Goal: Task Accomplishment & Management: Complete application form

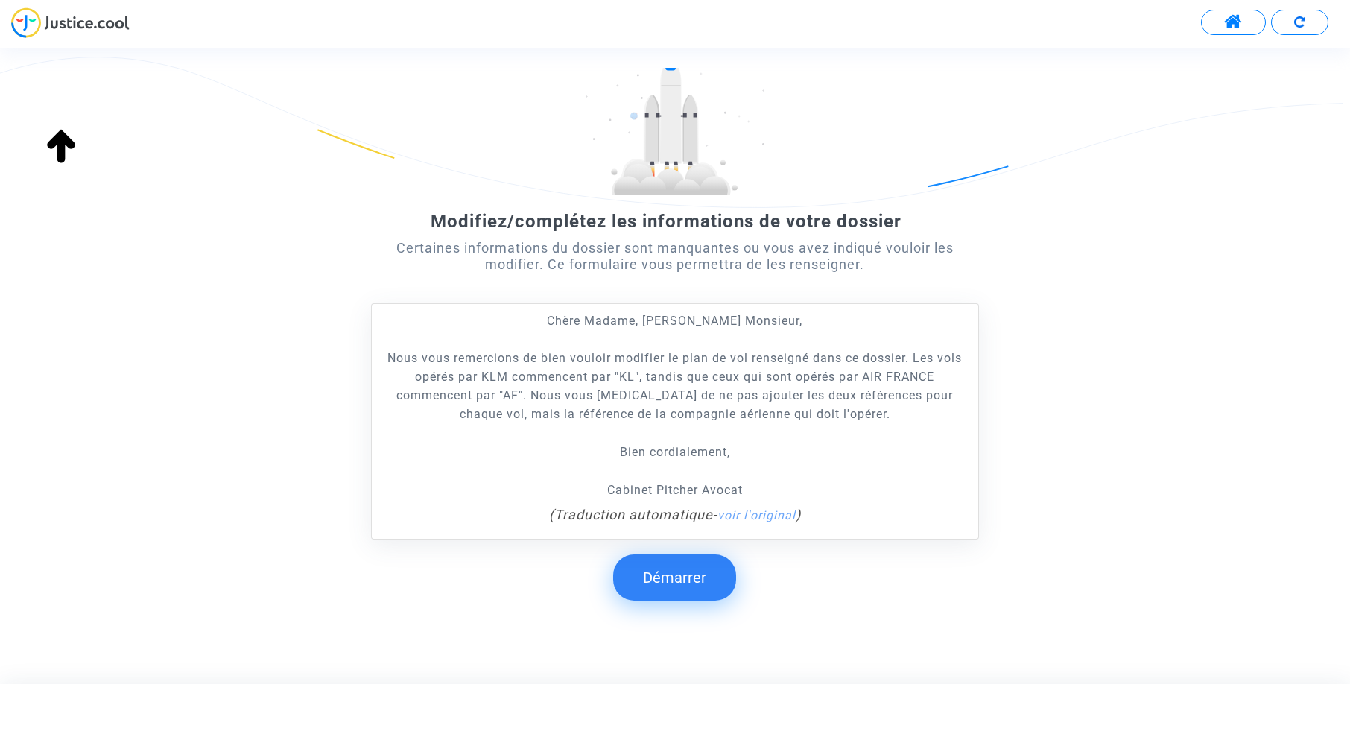
scroll to position [110, 0]
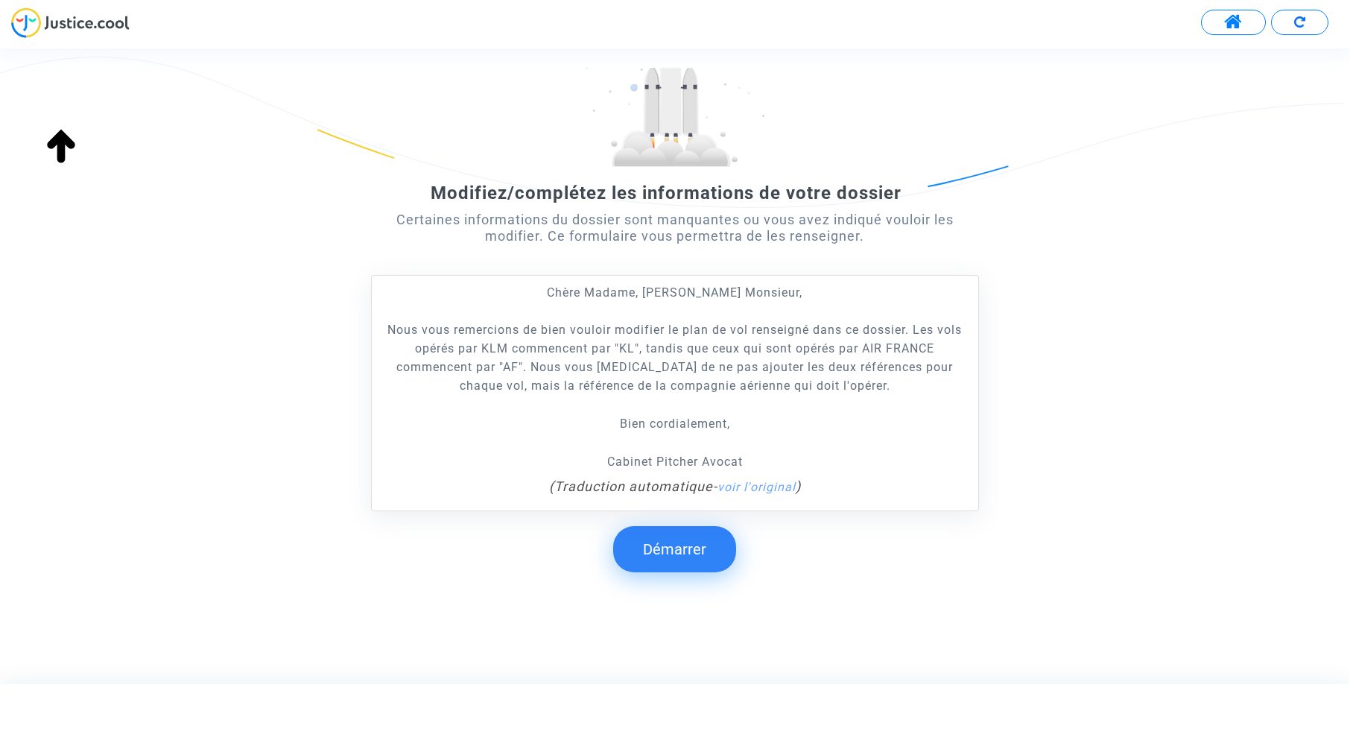
click at [695, 537] on button "Démarrer" at bounding box center [674, 549] width 123 height 46
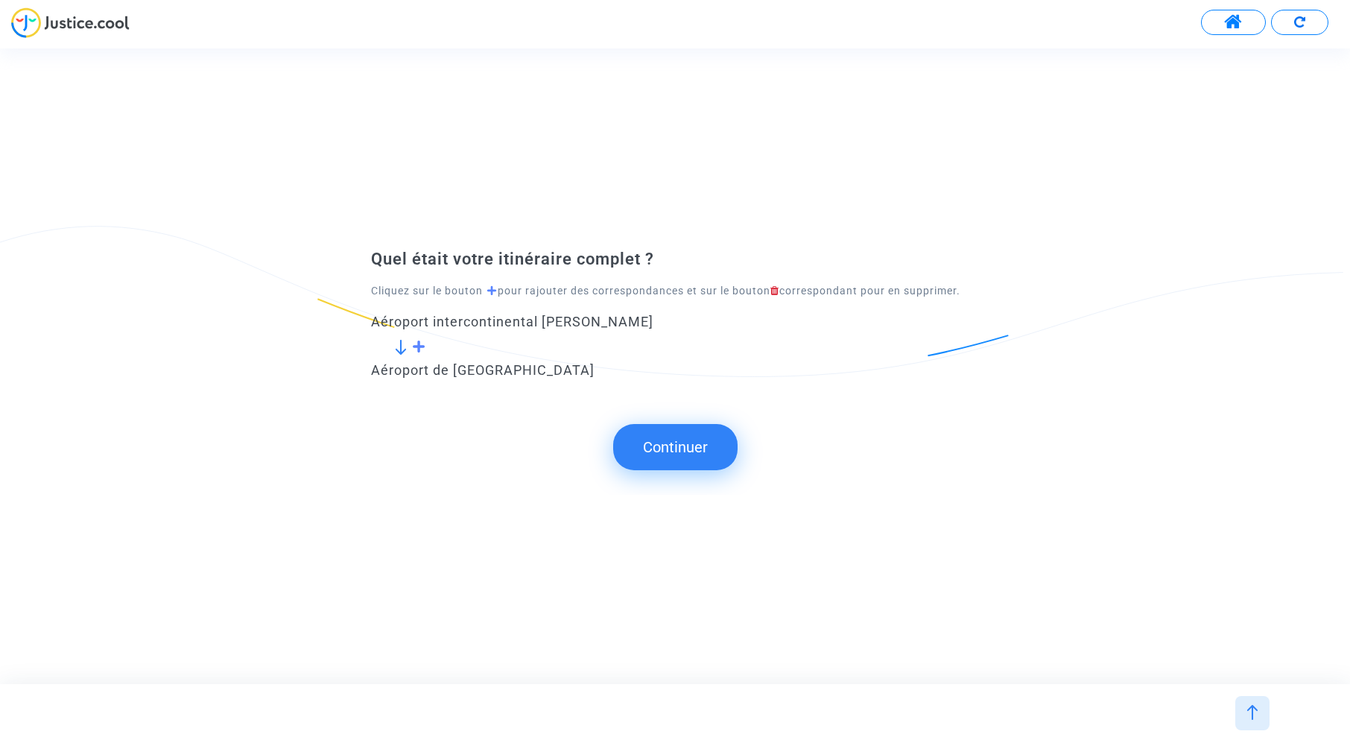
click at [699, 451] on button "Continuer" at bounding box center [675, 447] width 124 height 46
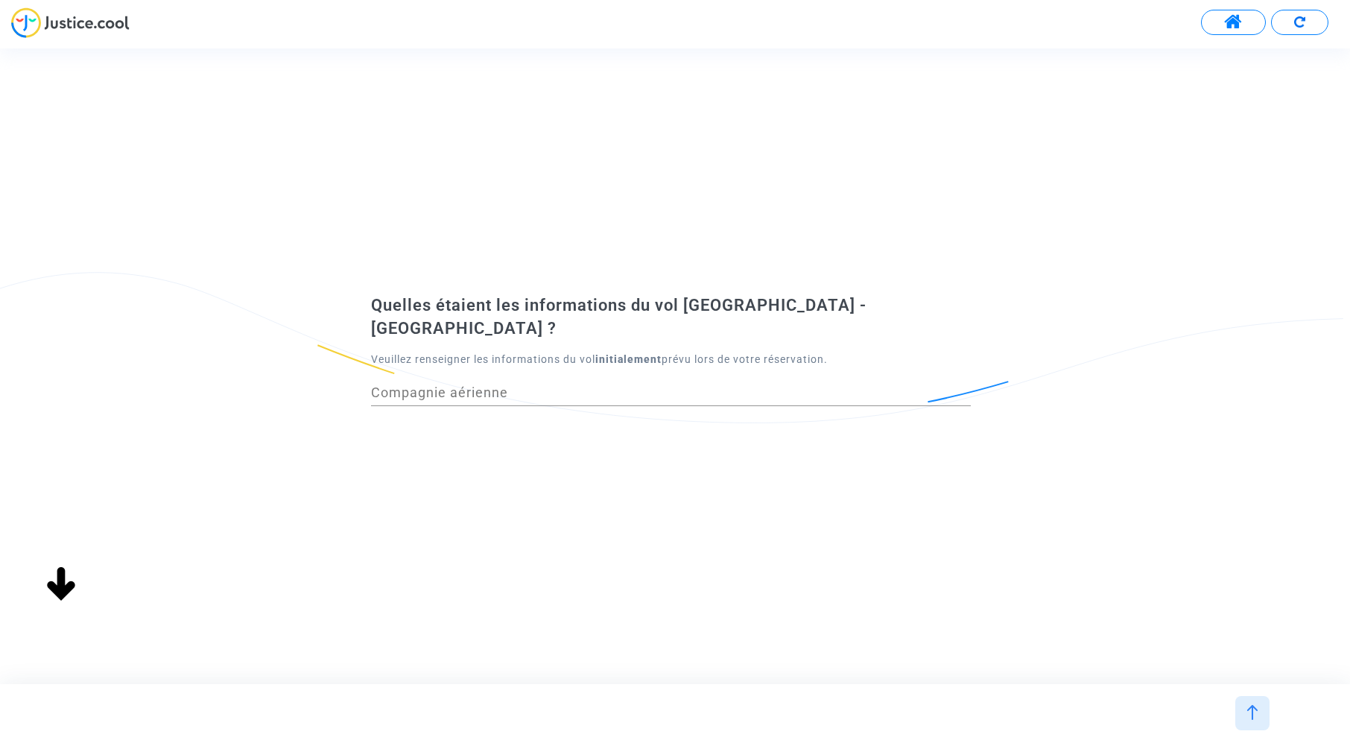
scroll to position [0, 0]
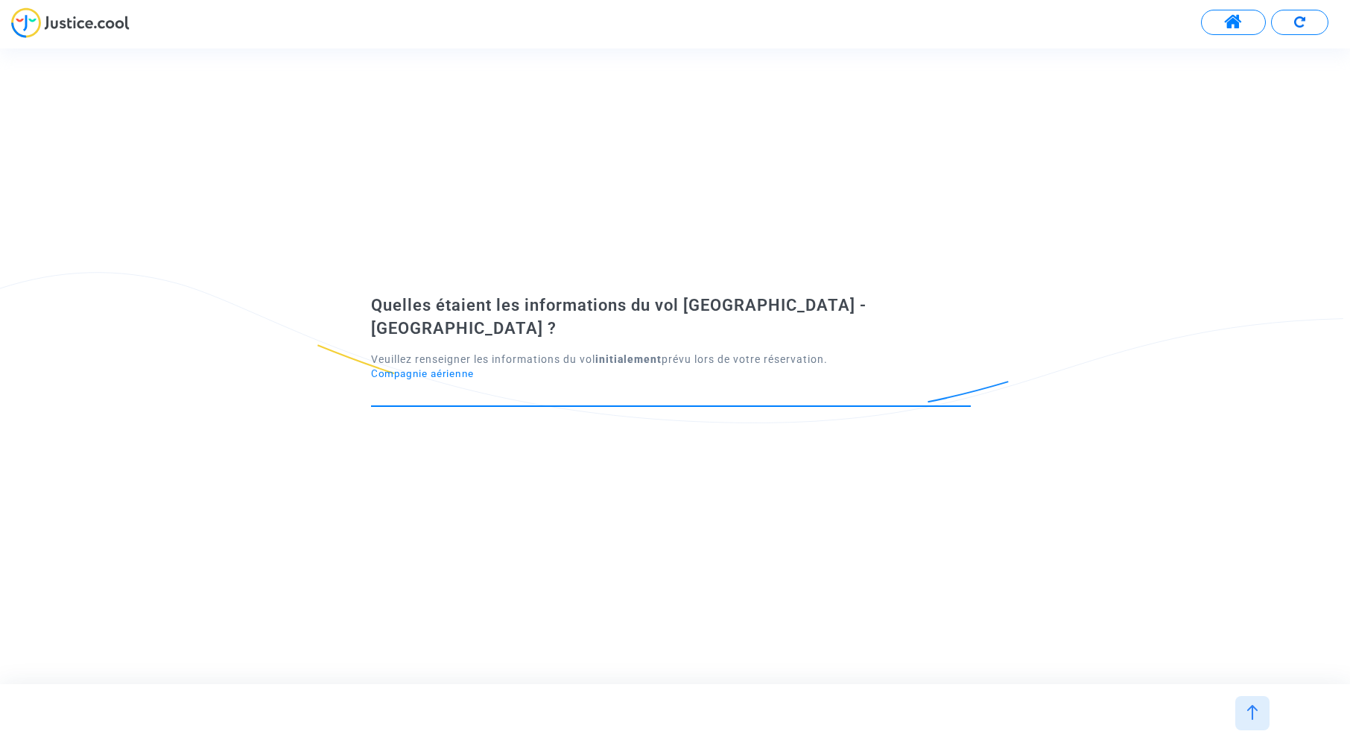
click at [554, 385] on input "Compagnie aérienne" at bounding box center [671, 392] width 600 height 15
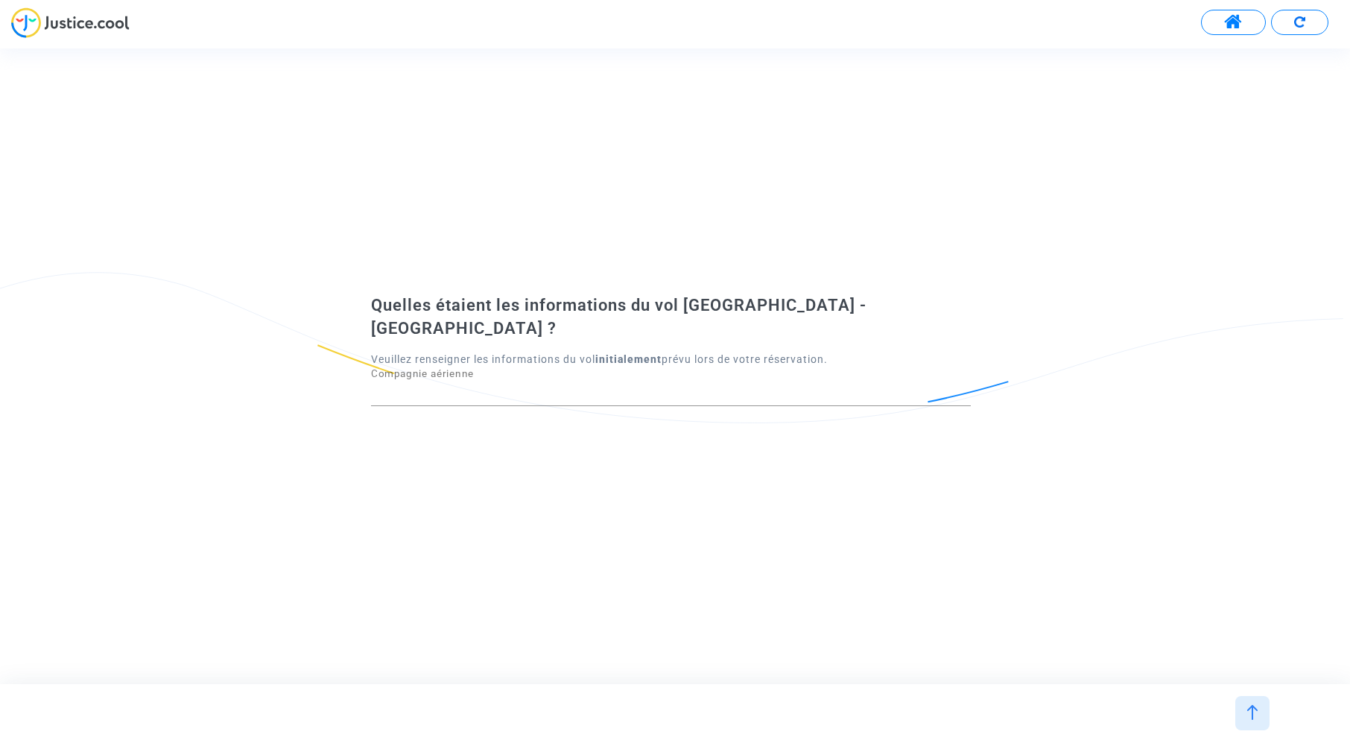
click at [757, 488] on div "Quelles étaient les informations du vol [GEOGRAPHIC_DATA] - [GEOGRAPHIC_DATA] ?…" at bounding box center [675, 365] width 1350 height 635
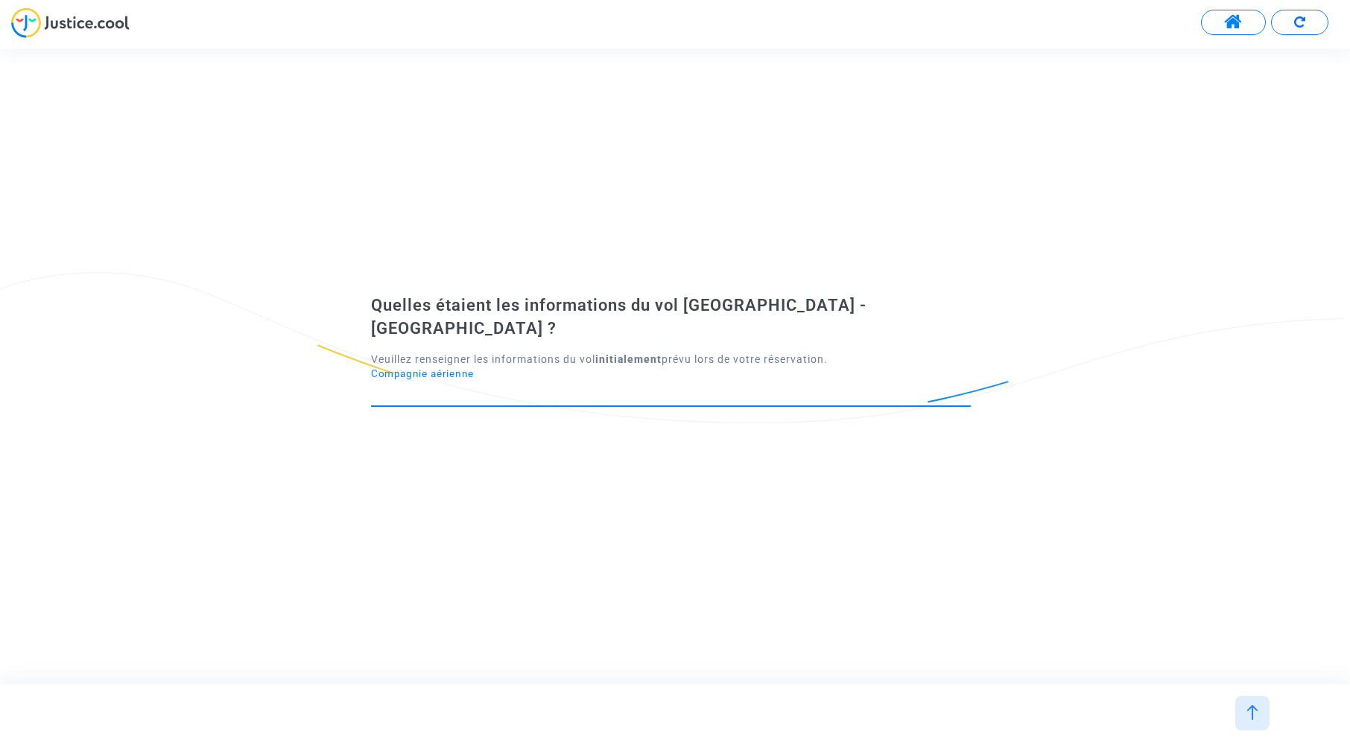
click at [633, 385] on input "Compagnie aérienne" at bounding box center [671, 392] width 600 height 15
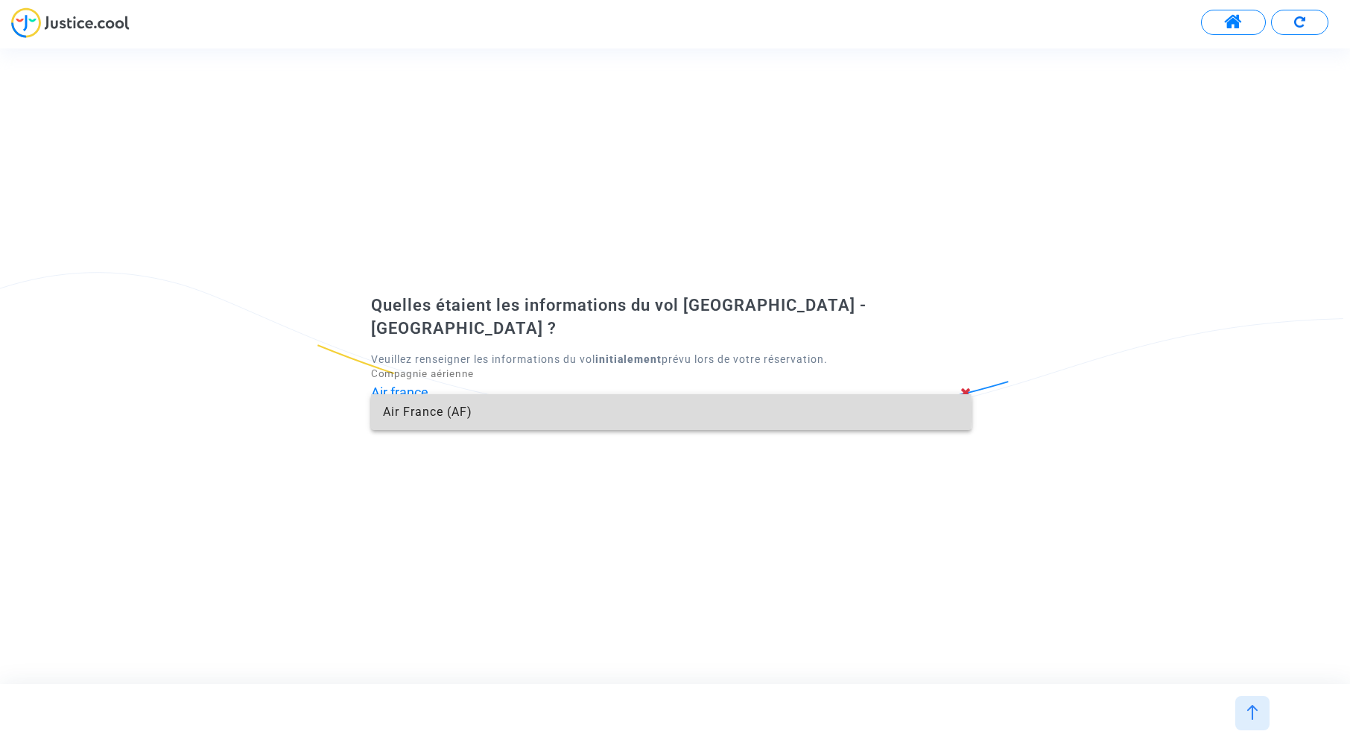
click at [605, 412] on span "Air France (AF)" at bounding box center [671, 412] width 576 height 36
type input "Air France"
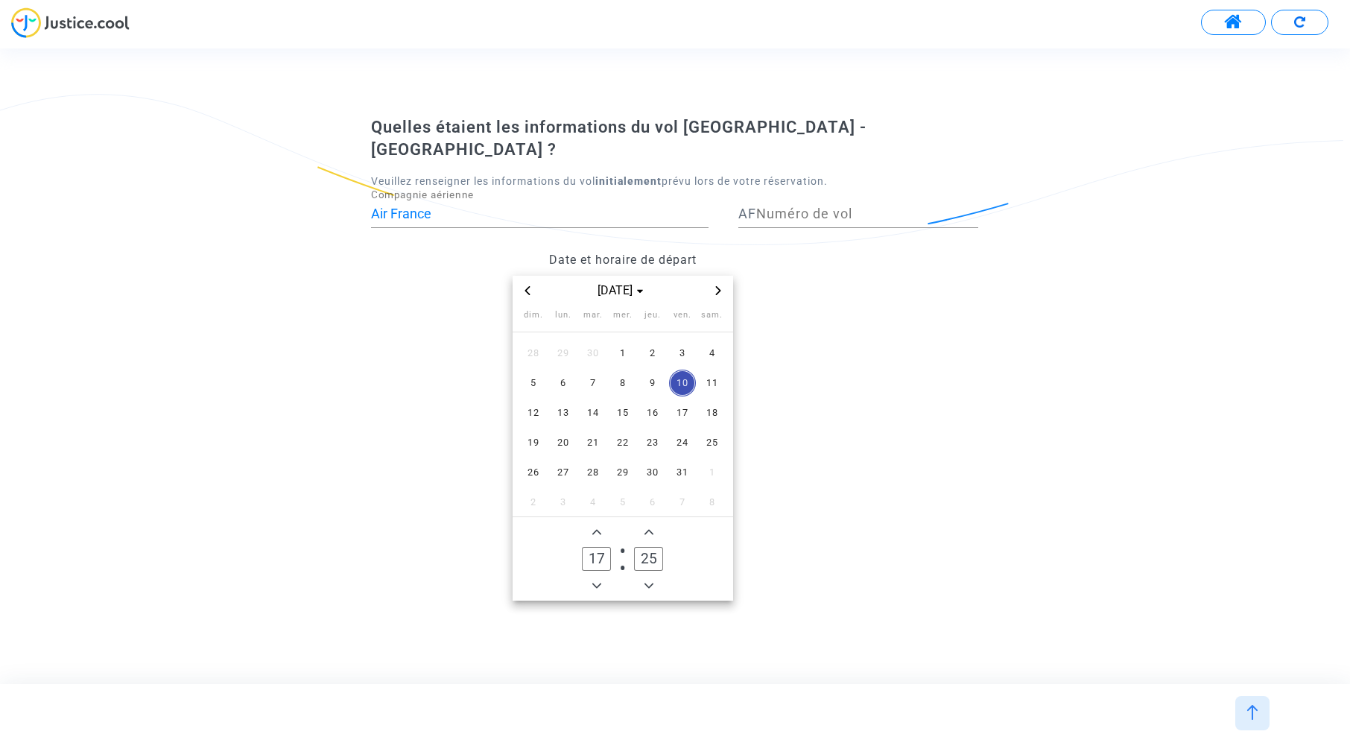
click at [905, 329] on div "Date et horaire de départ [DATE] dim. lun. mar. mer. jeu. ven. sam. 28 29 30 1 …" at bounding box center [675, 422] width 630 height 356
